Goal: Information Seeking & Learning: Learn about a topic

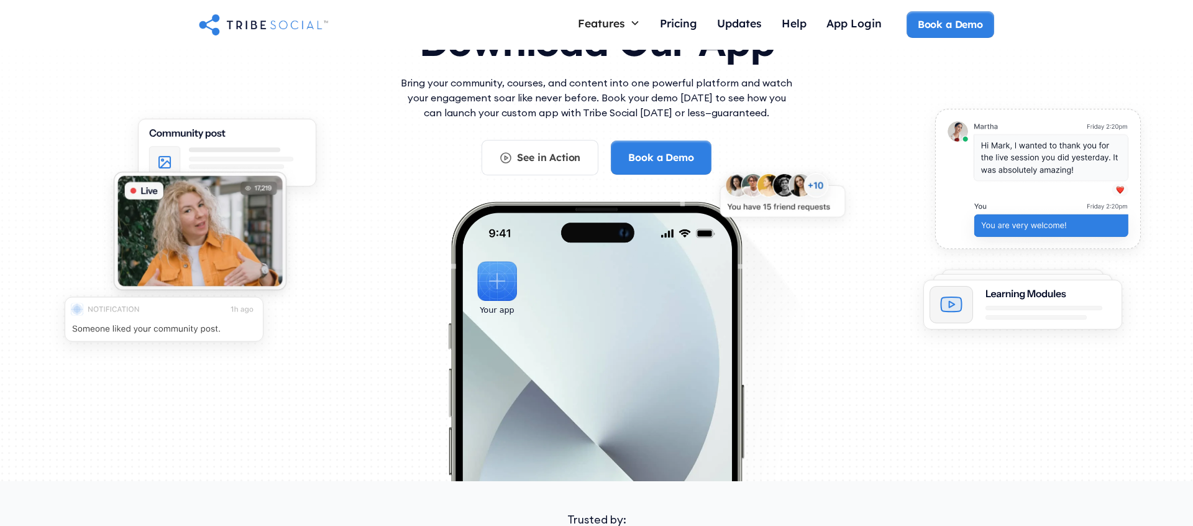
scroll to position [23, 0]
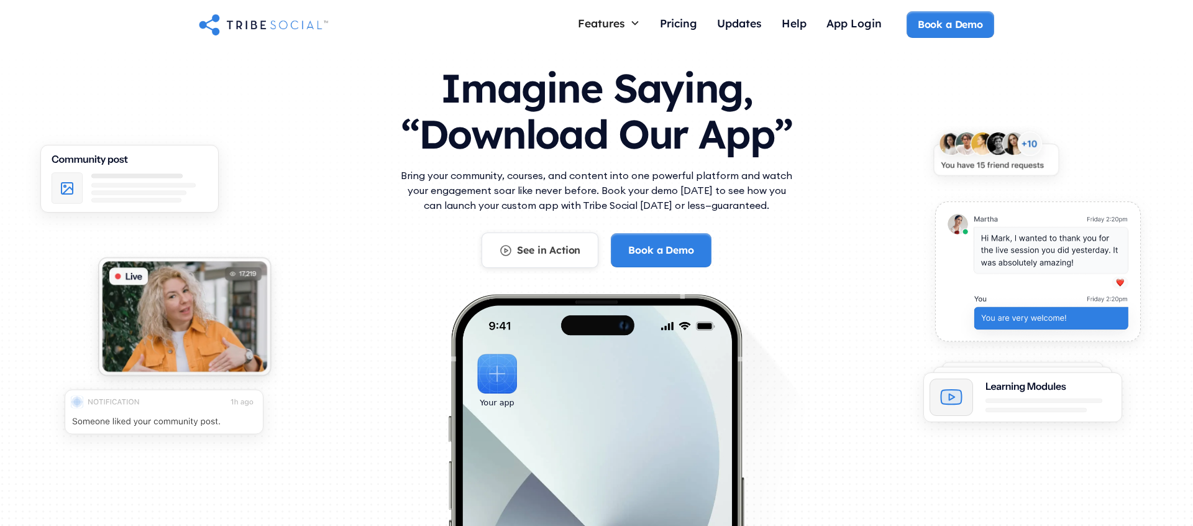
click at [526, 257] on div "See in Action" at bounding box center [548, 250] width 63 height 14
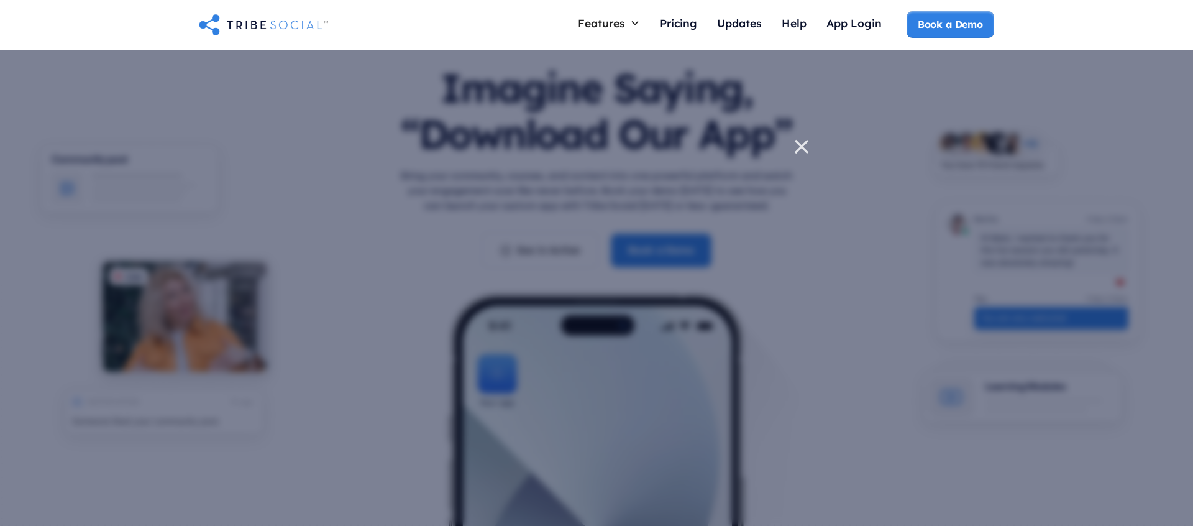
click at [805, 145] on icon at bounding box center [801, 146] width 25 height 25
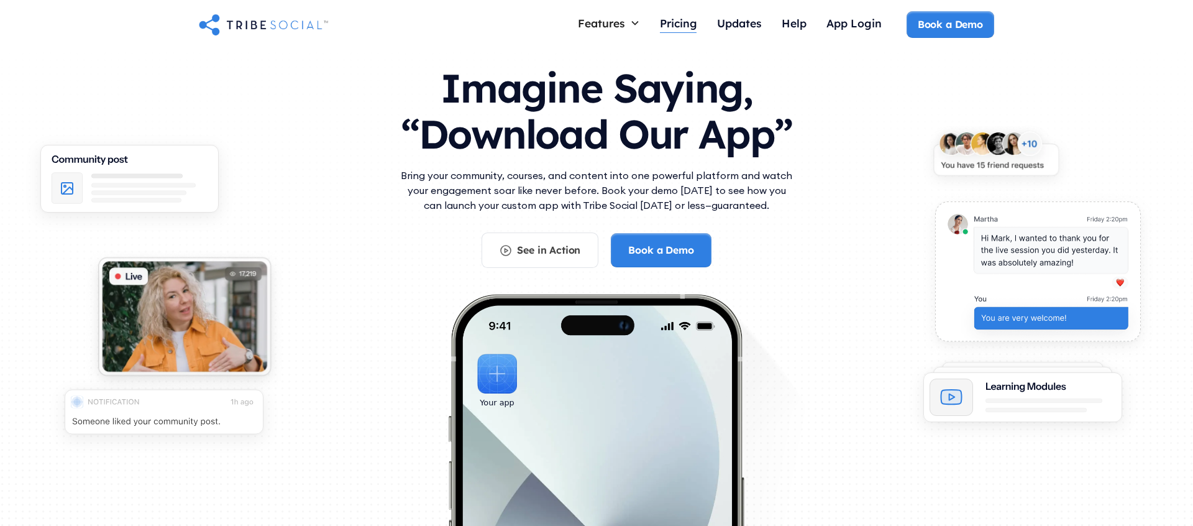
click at [678, 24] on div "Pricing" at bounding box center [678, 23] width 37 height 14
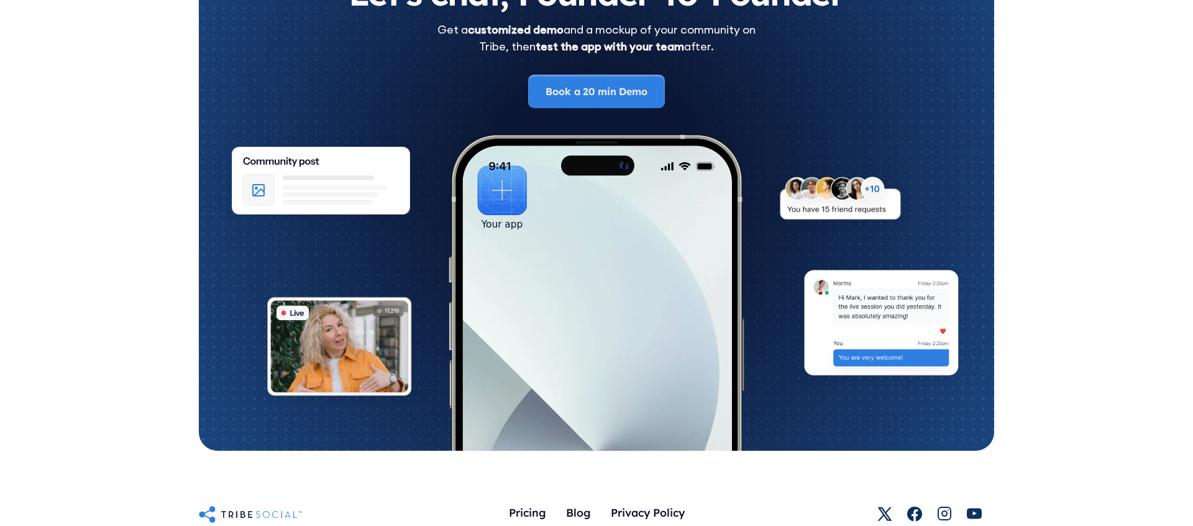
scroll to position [2187, 0]
